Goal: Task Accomplishment & Management: Complete application form

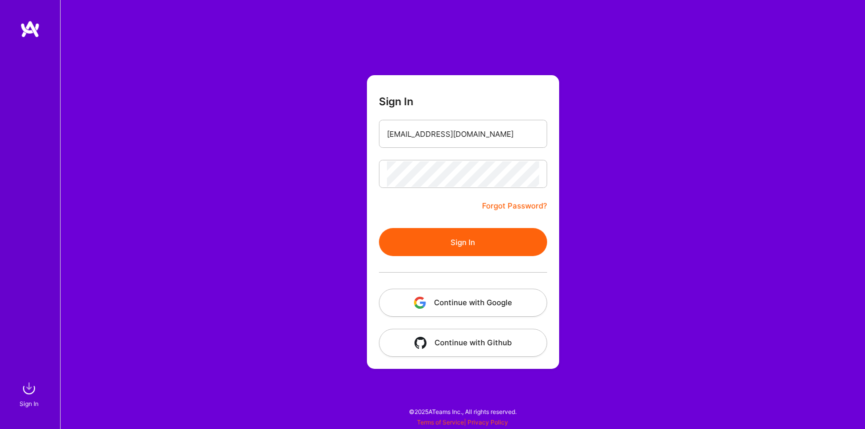
click at [471, 239] on button "Sign In" at bounding box center [463, 242] width 168 height 28
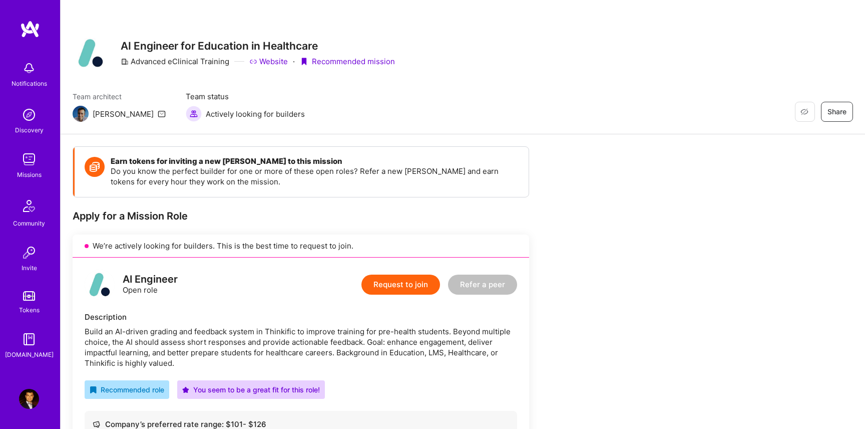
click at [418, 278] on button "Request to join" at bounding box center [401, 284] width 79 height 20
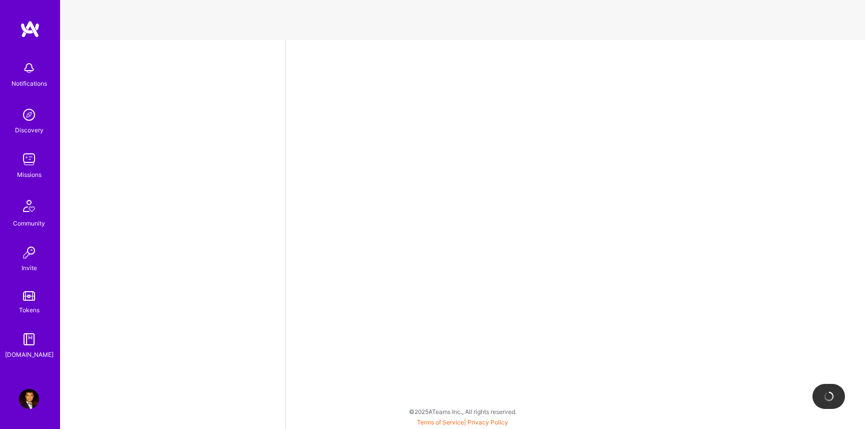
select select "US"
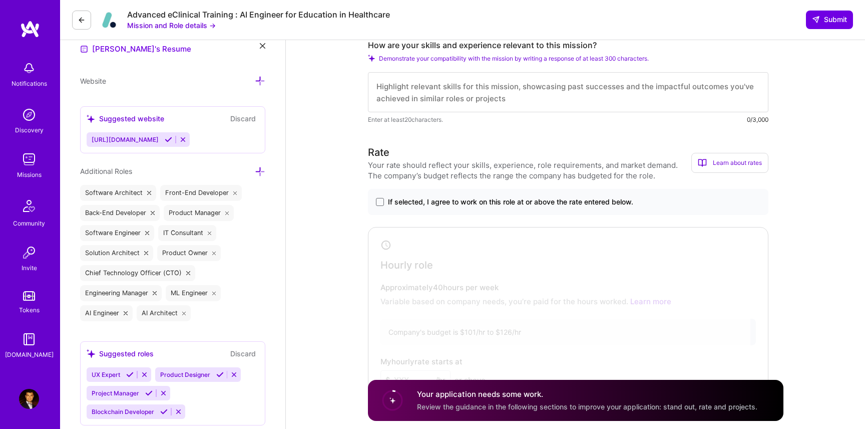
scroll to position [296, 0]
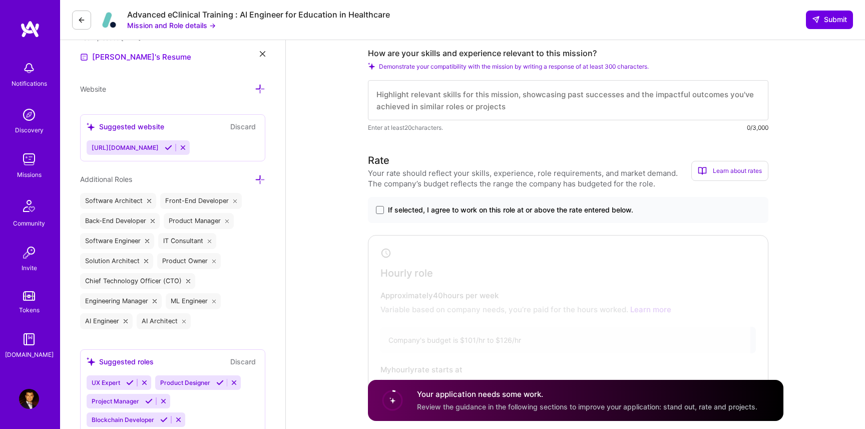
click at [391, 201] on div "If selected, I agree to work on this role at or above the rate entered below." at bounding box center [568, 210] width 401 height 26
click at [391, 203] on div "If selected, I agree to work on this role at or above the rate entered below." at bounding box center [568, 210] width 401 height 26
click at [387, 205] on label "If selected, I agree to work on this role at or above the rate entered below." at bounding box center [568, 210] width 385 height 10
click at [0, 0] on input "If selected, I agree to work on this role at or above the rate entered below." at bounding box center [0, 0] width 0 height 0
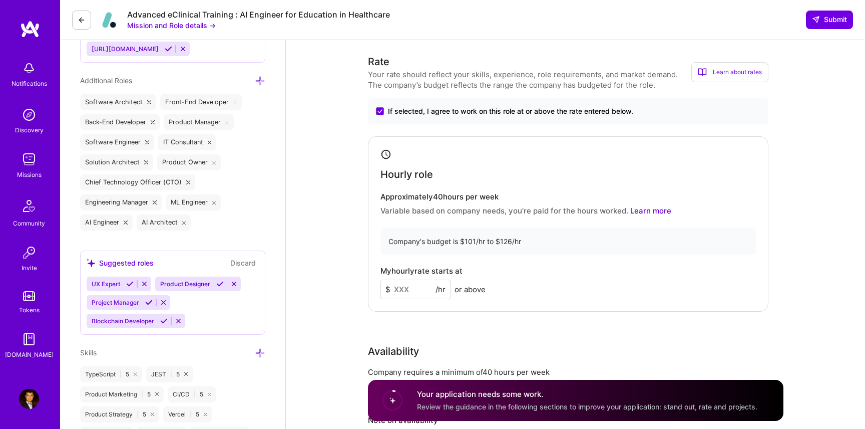
scroll to position [400, 0]
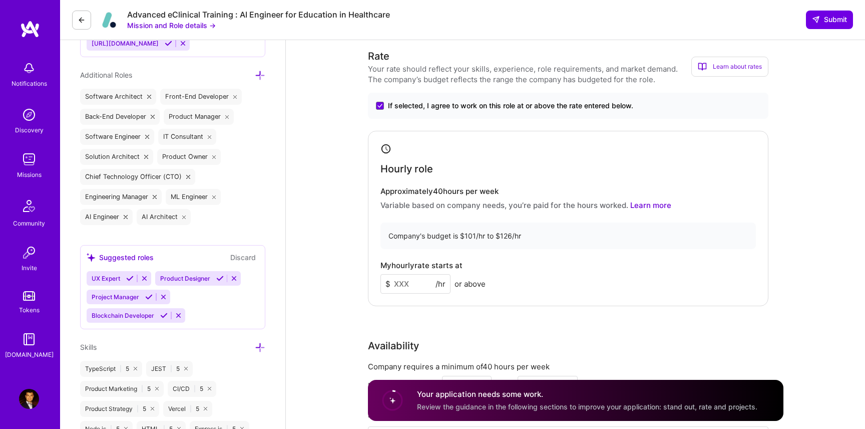
click at [413, 292] on input at bounding box center [416, 284] width 70 height 20
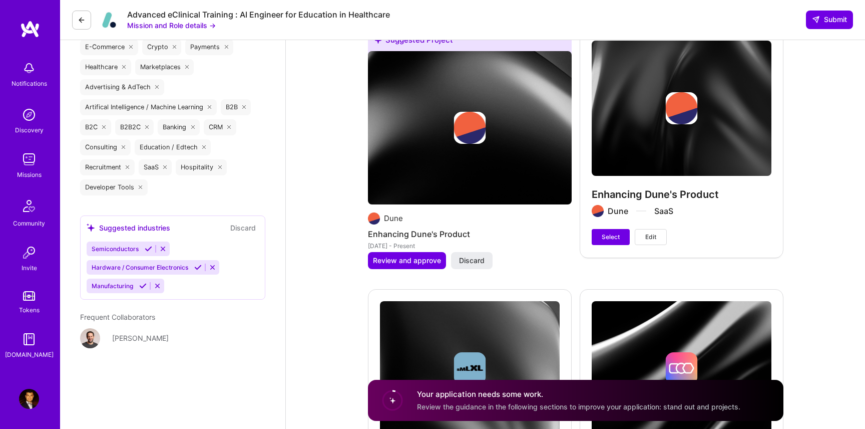
scroll to position [1848, 0]
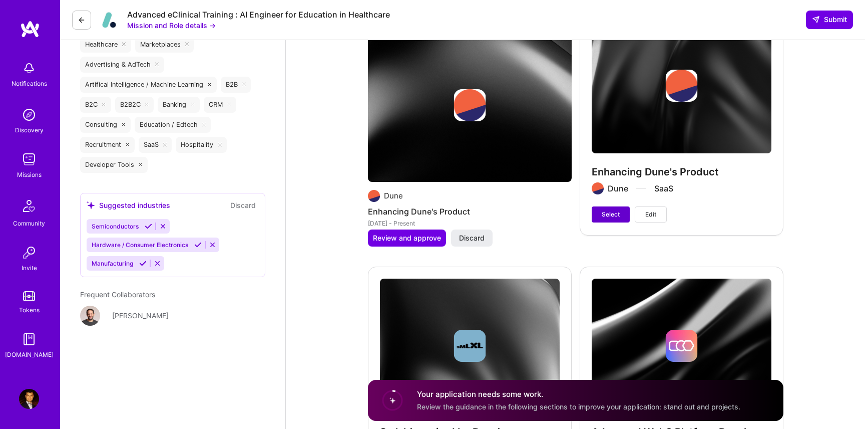
type input "120"
click at [615, 212] on span "Select" at bounding box center [611, 214] width 18 height 9
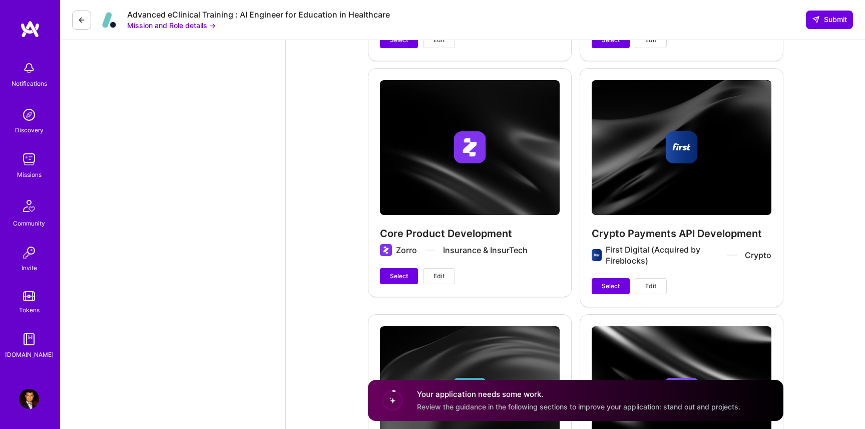
scroll to position [2303, 0]
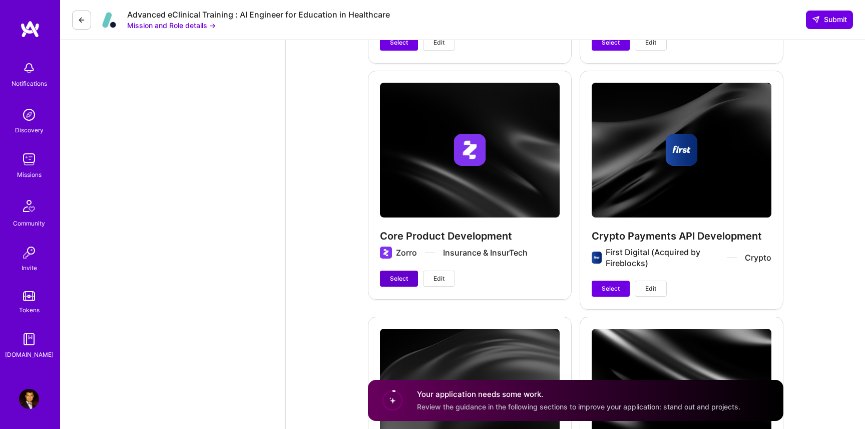
click at [401, 273] on button "Select" at bounding box center [399, 278] width 38 height 16
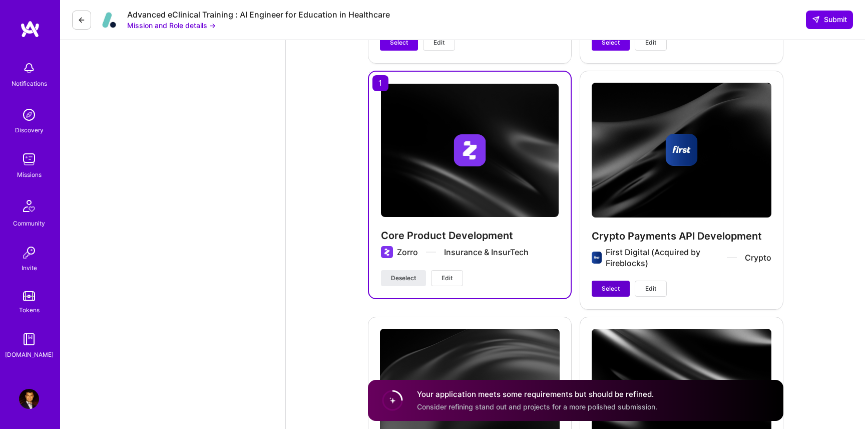
click at [602, 280] on button "Select" at bounding box center [611, 288] width 38 height 16
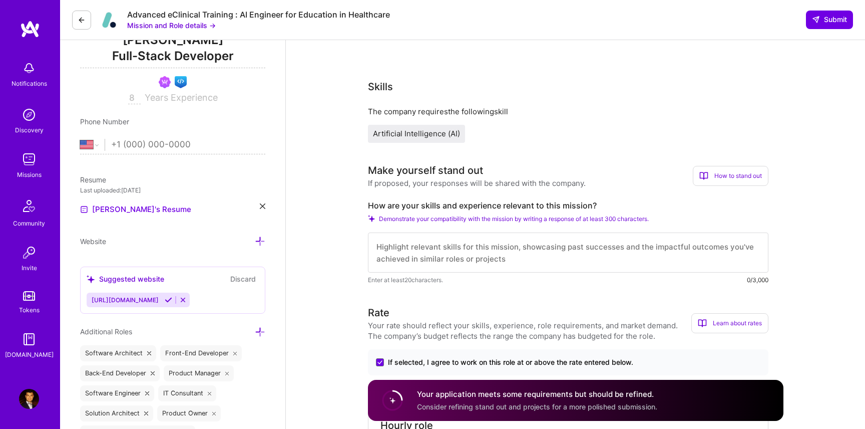
scroll to position [127, 0]
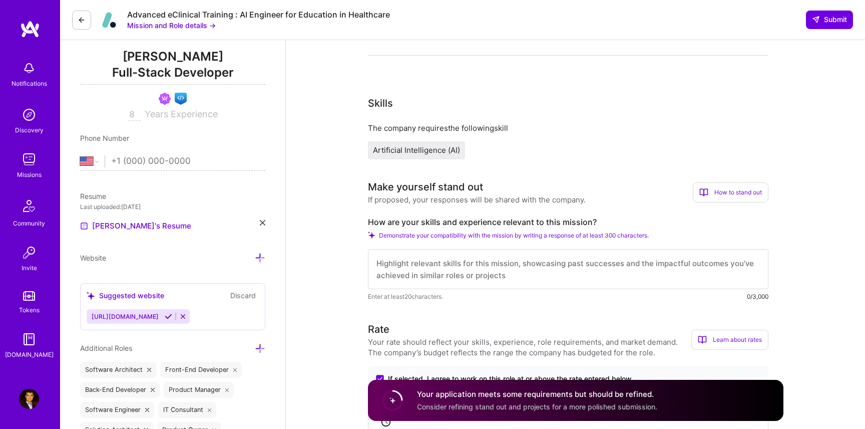
click at [447, 259] on textarea at bounding box center [568, 269] width 401 height 40
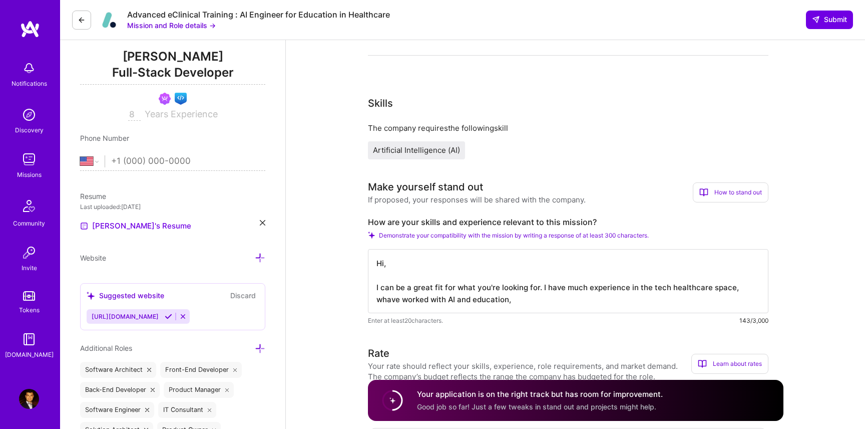
click at [739, 290] on textarea "Hi, I can be a great fit for what you're looking for. I have much experience in…" at bounding box center [568, 281] width 401 height 64
click at [497, 293] on textarea "Hi, I can be a great fit for what you're looking for. I have much experience in…" at bounding box center [568, 281] width 401 height 64
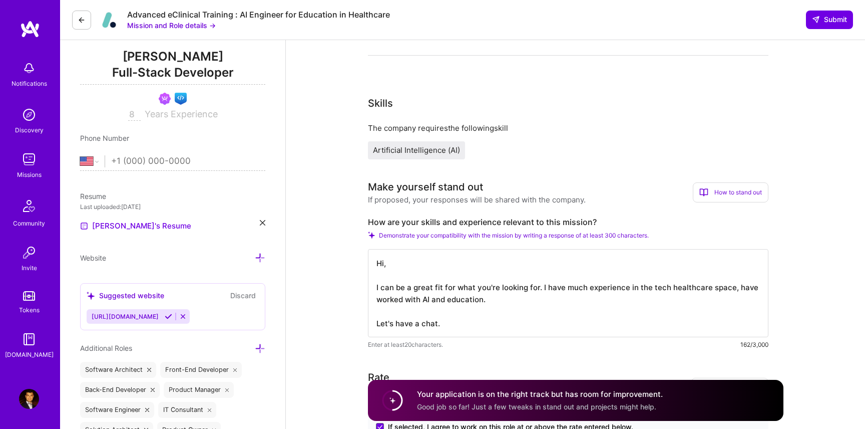
click at [507, 299] on textarea "Hi, I can be a great fit for what you're looking for. I have much experience in…" at bounding box center [568, 293] width 401 height 88
type textarea "Hi, I can be a great fit for what you're looking for. I have much experience in…"
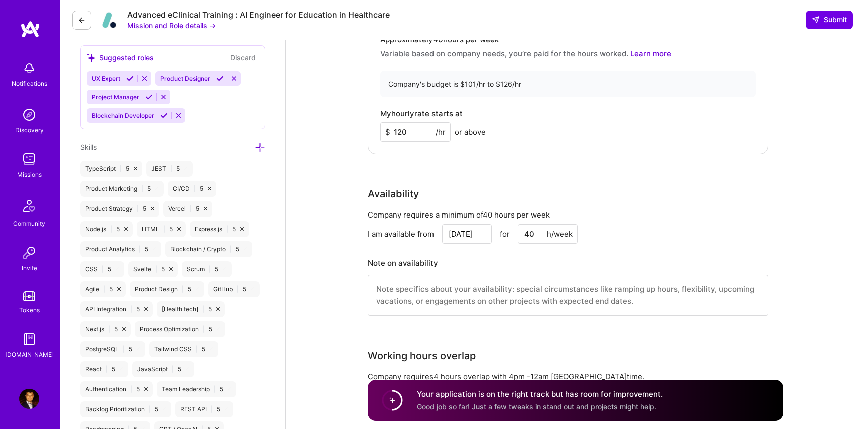
scroll to position [581, 0]
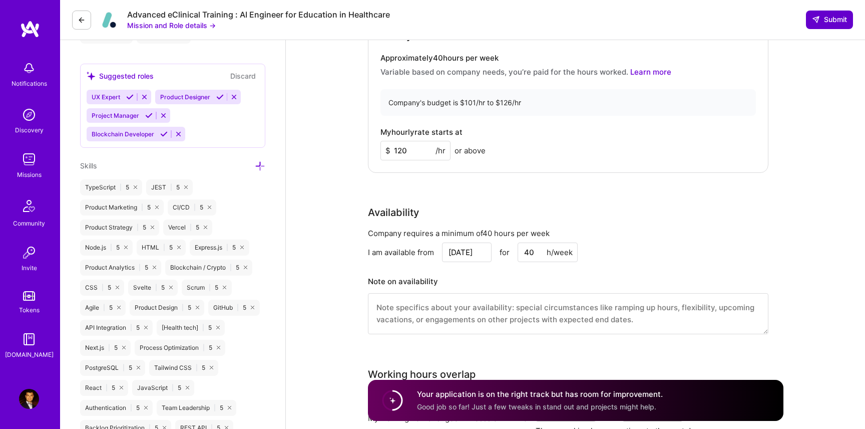
click at [820, 24] on span "Submit" at bounding box center [829, 20] width 35 height 10
